Goal: Find specific page/section: Find specific page/section

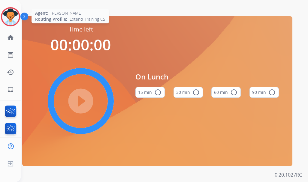
click at [10, 17] on img at bounding box center [10, 16] width 17 height 17
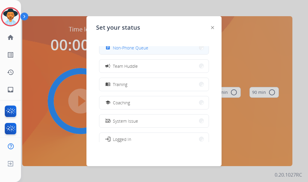
scroll to position [90, 0]
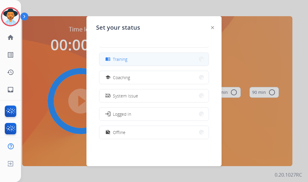
click at [147, 62] on button "menu_book Training" at bounding box center [153, 59] width 109 height 13
